Goal: Find specific page/section: Find specific page/section

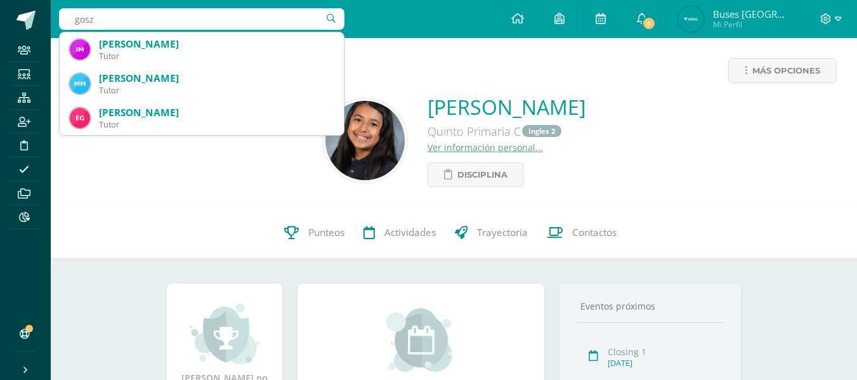
type input "goszz"
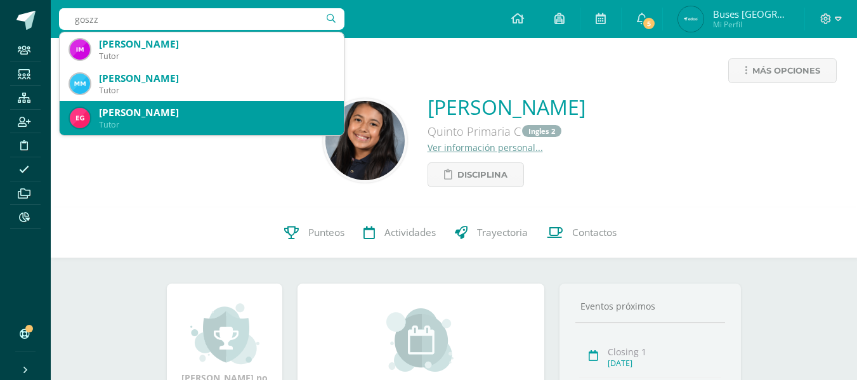
click at [204, 112] on div "[PERSON_NAME]" at bounding box center [216, 112] width 235 height 13
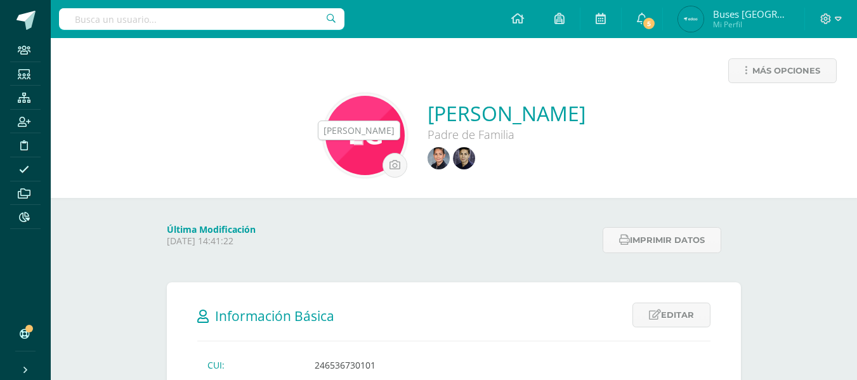
click at [428, 160] on img at bounding box center [439, 158] width 22 height 22
